Goal: Task Accomplishment & Management: Use online tool/utility

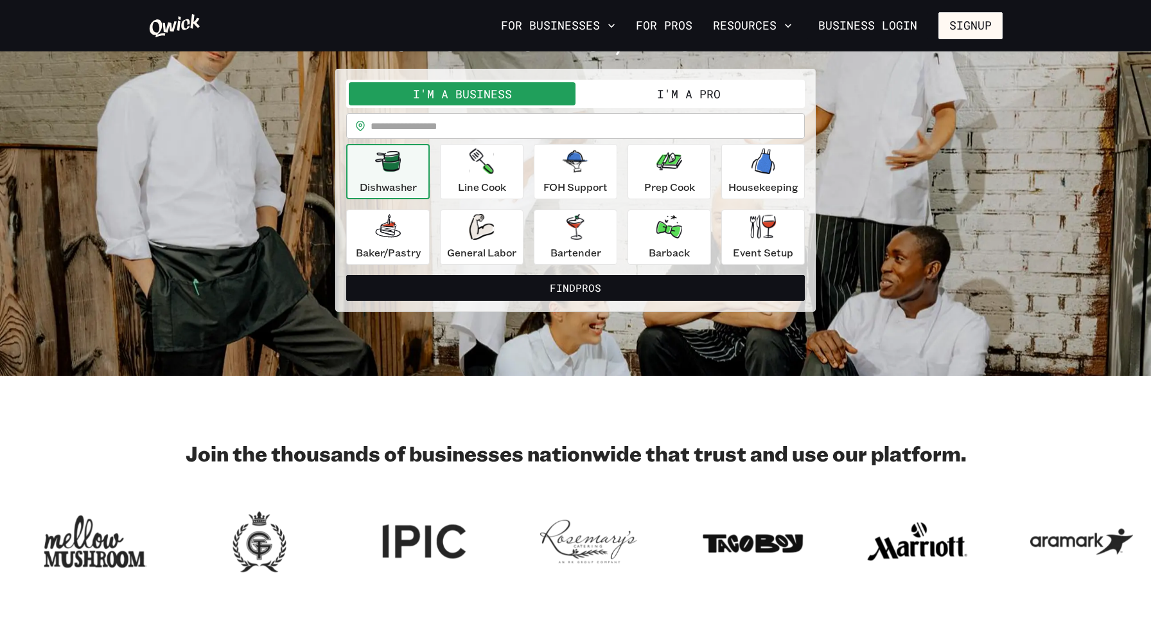
scroll to position [70, 0]
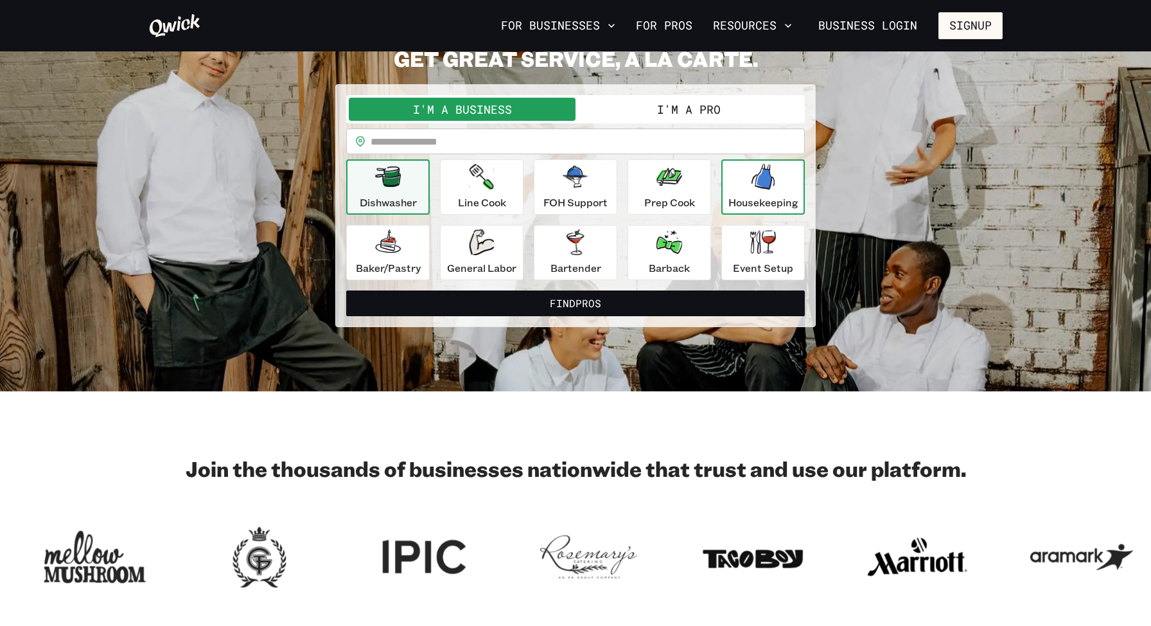
click at [759, 174] on icon "button" at bounding box center [763, 177] width 23 height 26
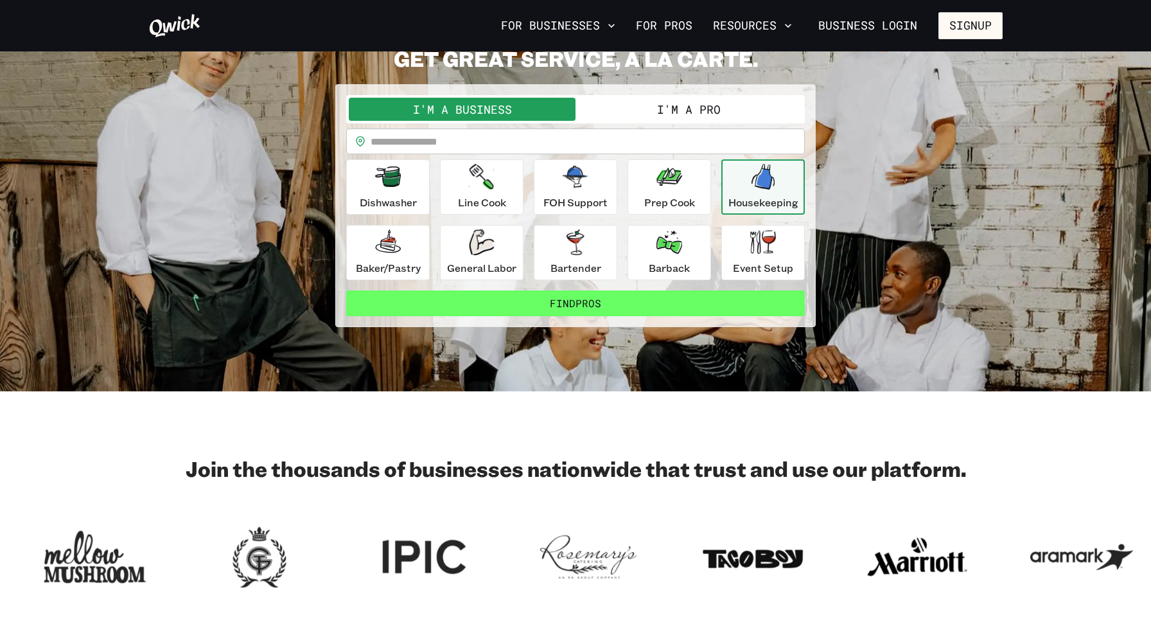
click at [688, 297] on button "Find Pros" at bounding box center [575, 303] width 459 height 26
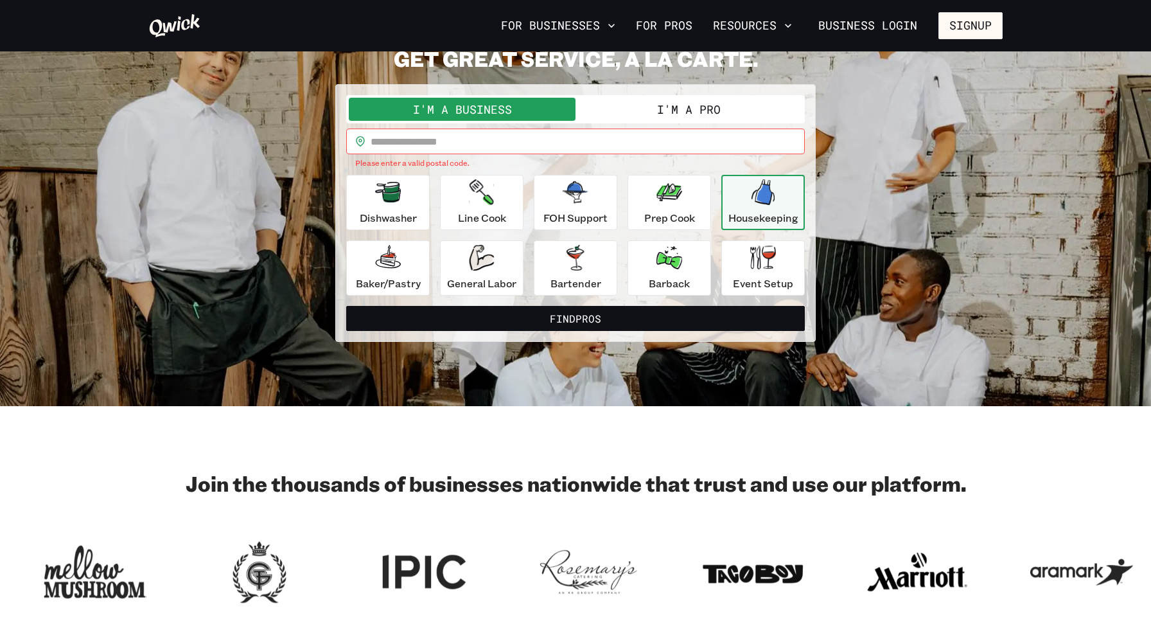
click at [651, 114] on button "I'm a Pro" at bounding box center [689, 109] width 227 height 23
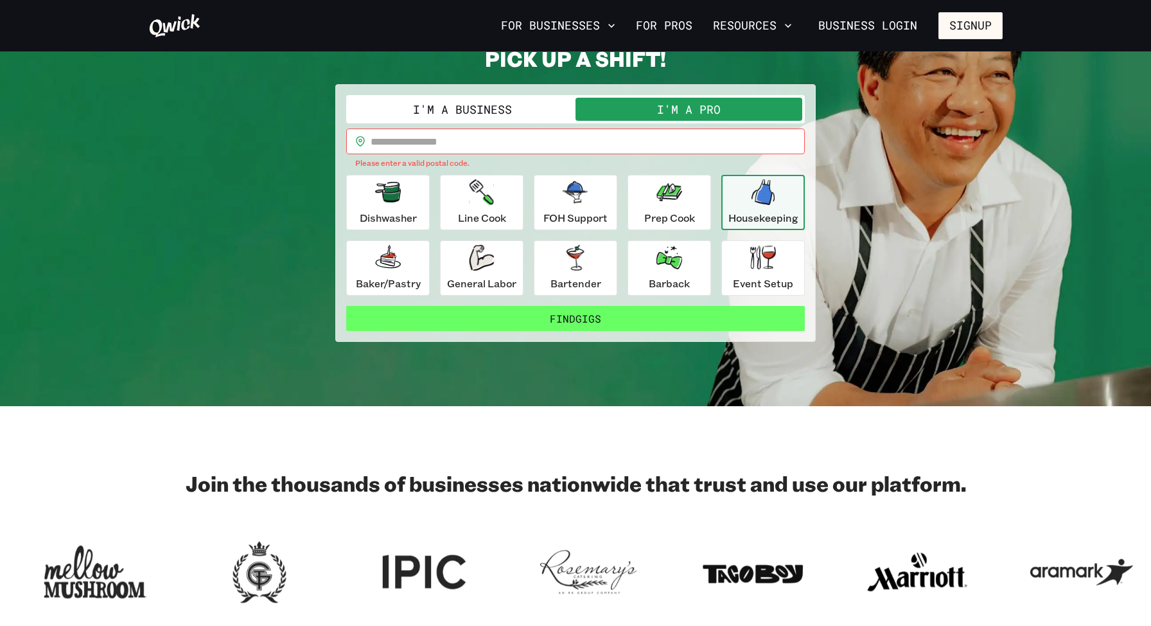
click at [686, 308] on button "Find Gigs" at bounding box center [575, 319] width 459 height 26
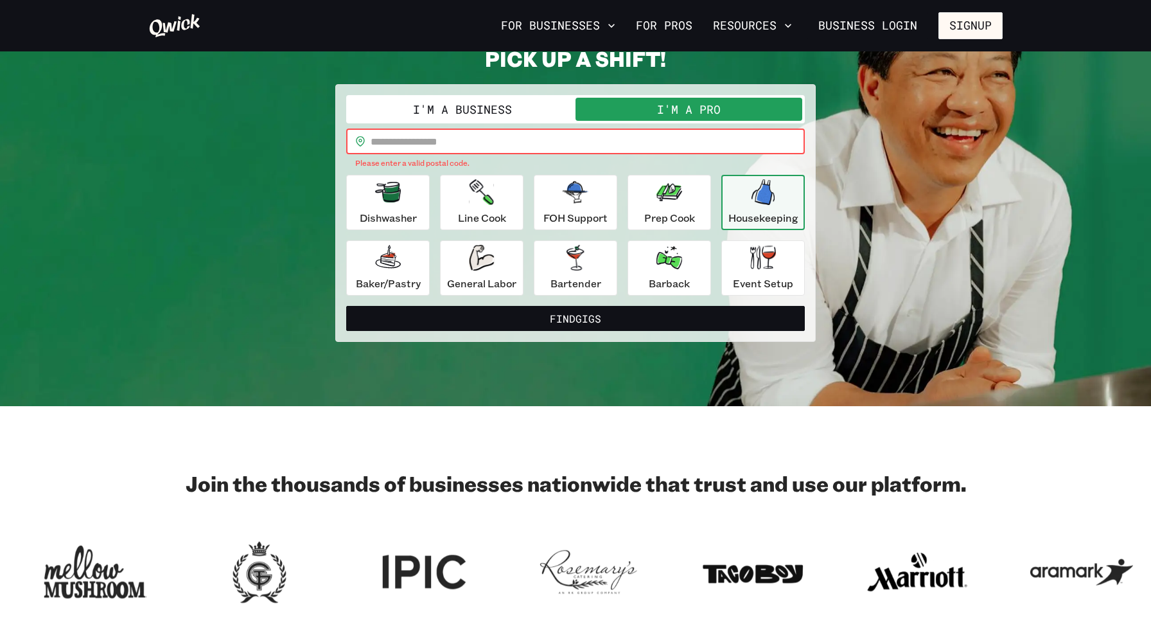
click at [630, 137] on input "text" at bounding box center [588, 141] width 434 height 26
type input "*****"
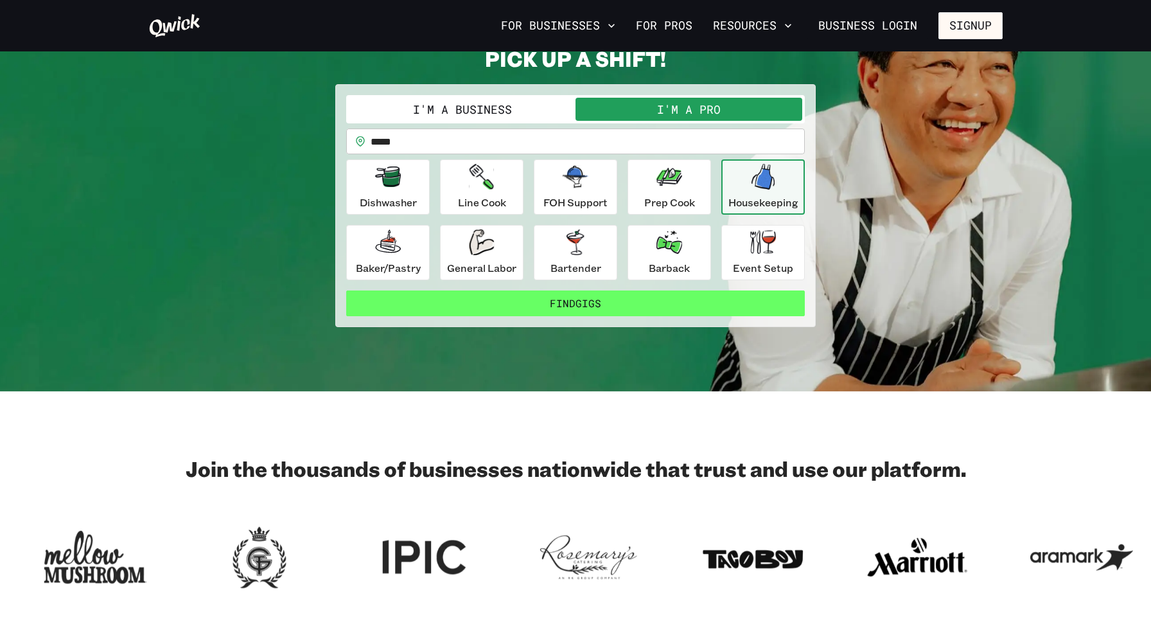
click at [630, 301] on button "Find Gigs" at bounding box center [575, 303] width 459 height 26
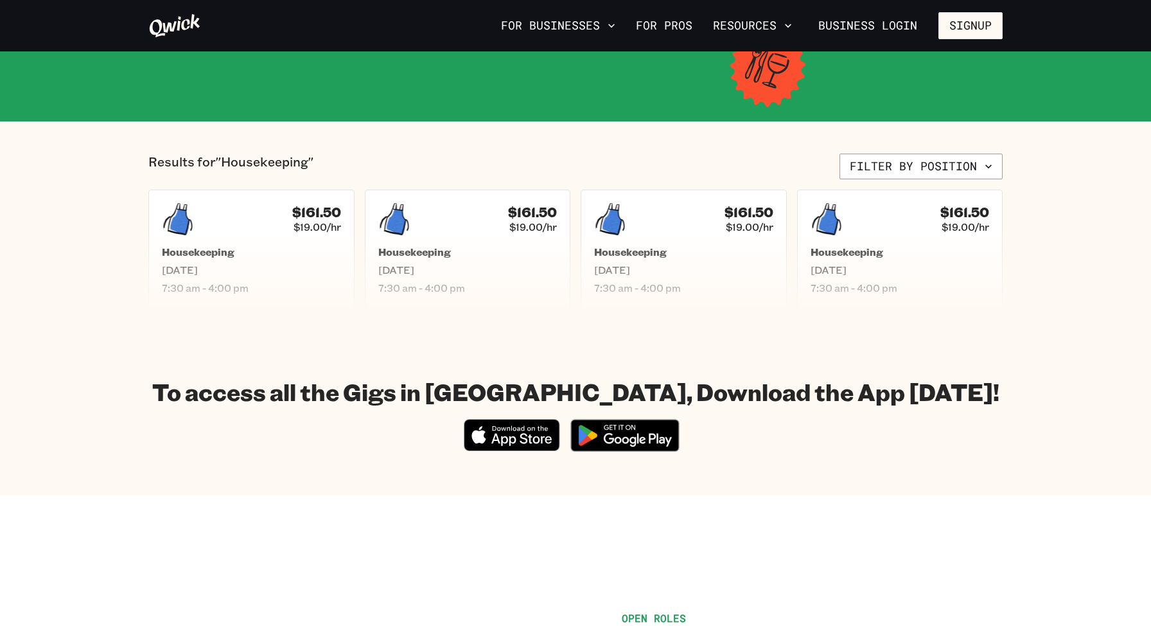
scroll to position [222, 0]
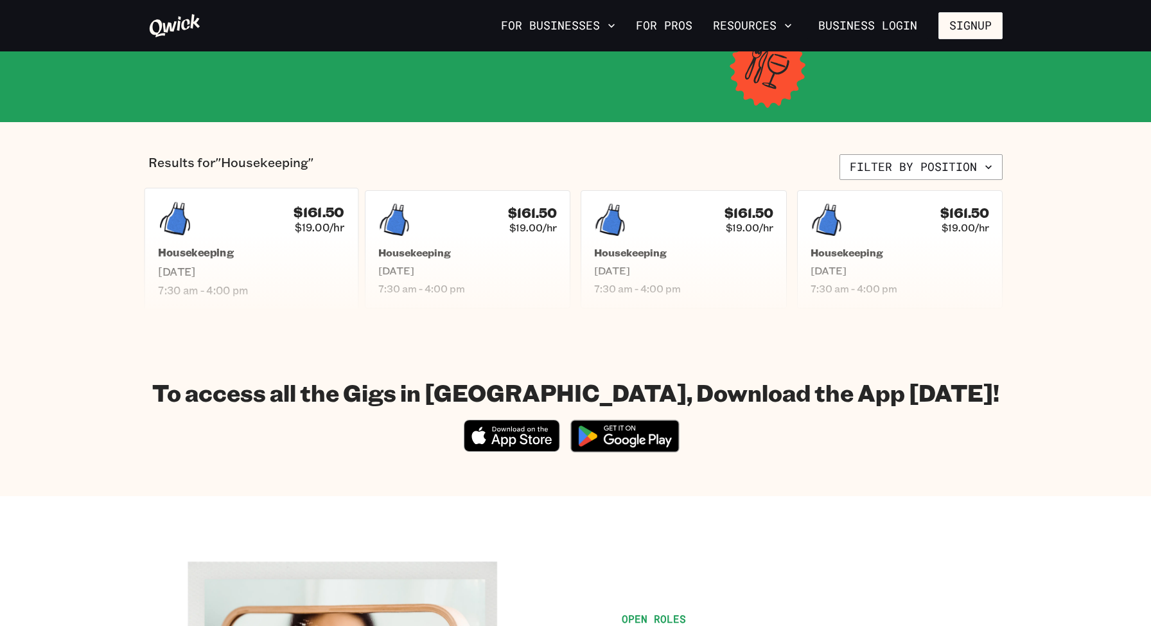
click at [294, 249] on h5 "Housekeeping" at bounding box center [251, 252] width 186 height 13
